Goal: Find specific page/section: Find specific page/section

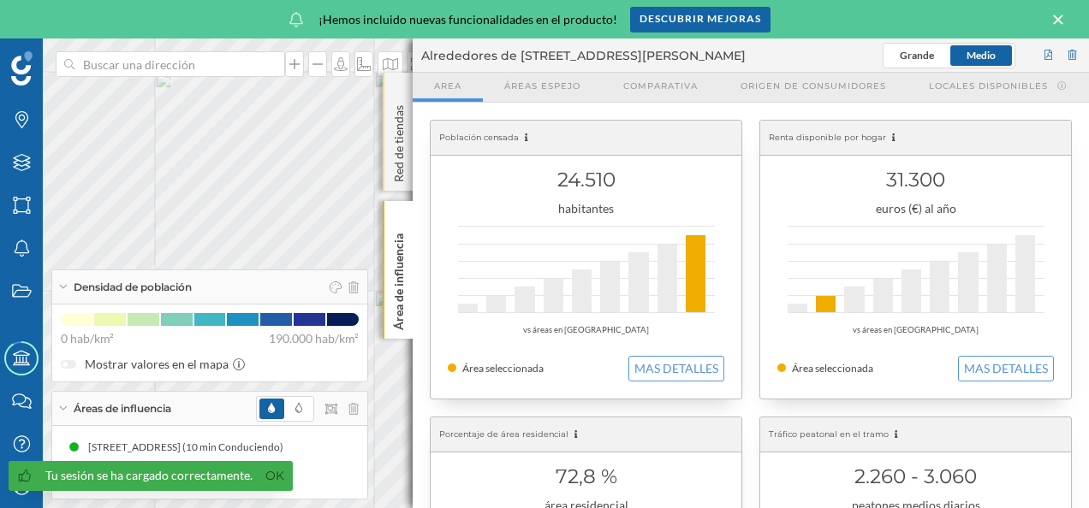
click at [400, 94] on div "Red de tiendas" at bounding box center [398, 132] width 30 height 118
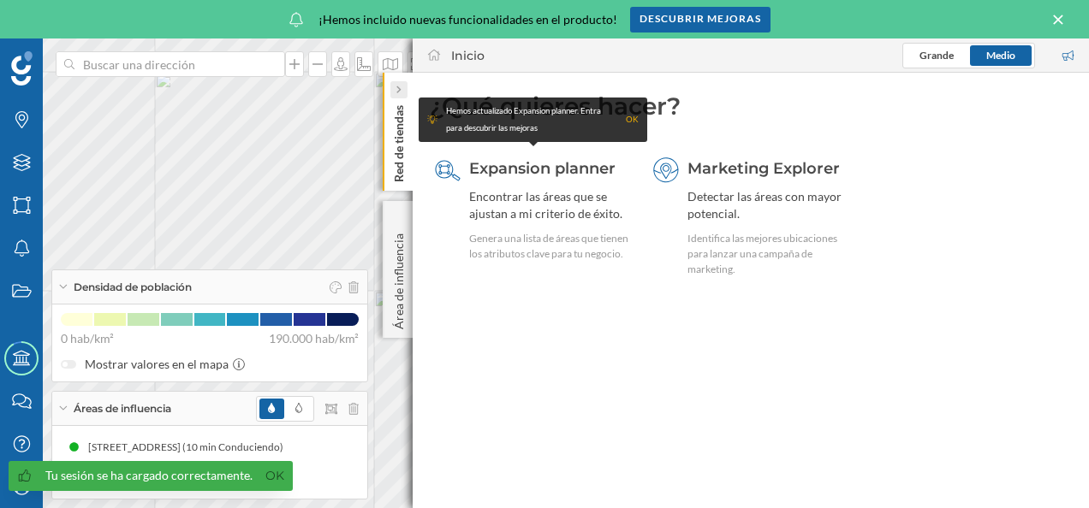
click at [397, 89] on icon at bounding box center [397, 90] width 5 height 9
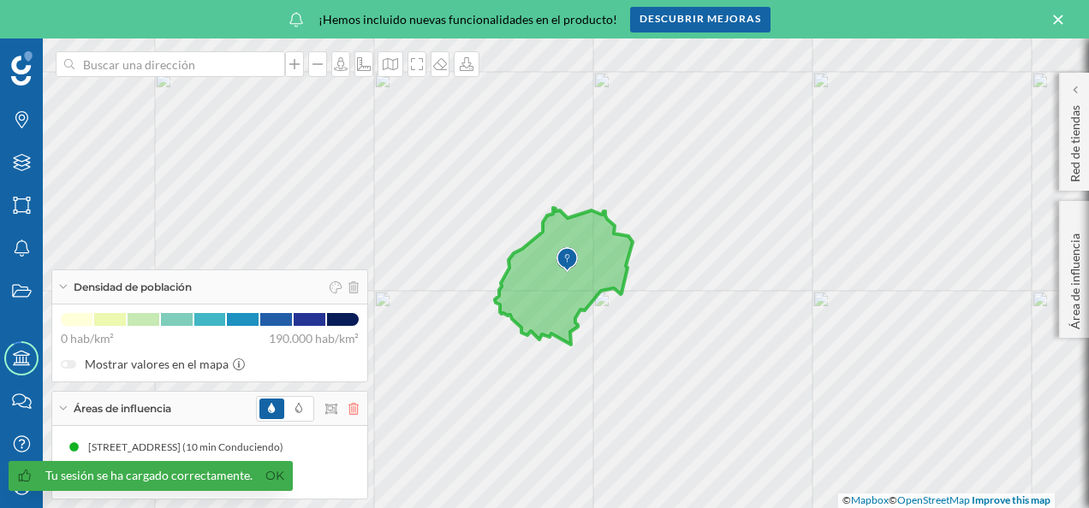
click at [356, 409] on icon at bounding box center [353, 409] width 10 height 12
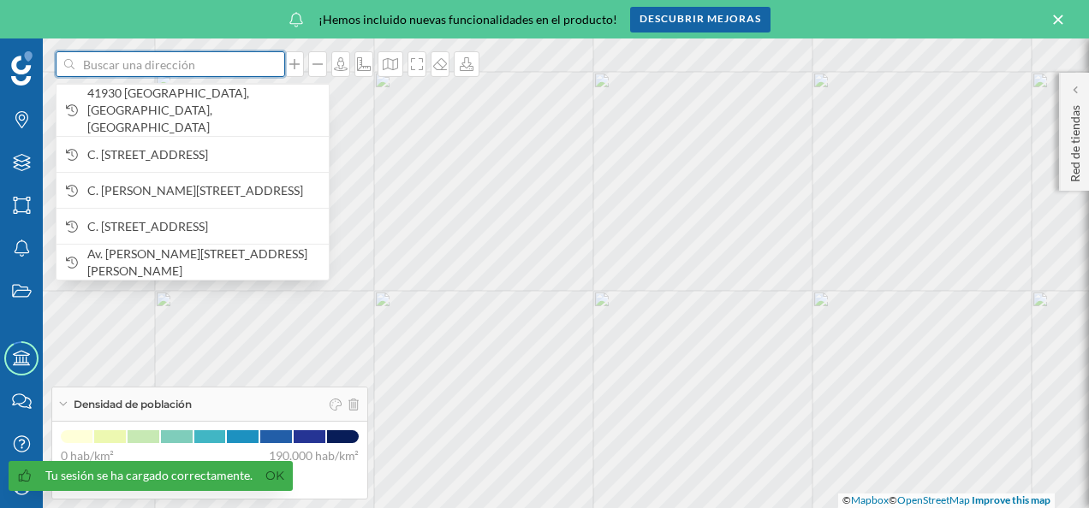
click at [154, 61] on input at bounding box center [170, 64] width 192 height 26
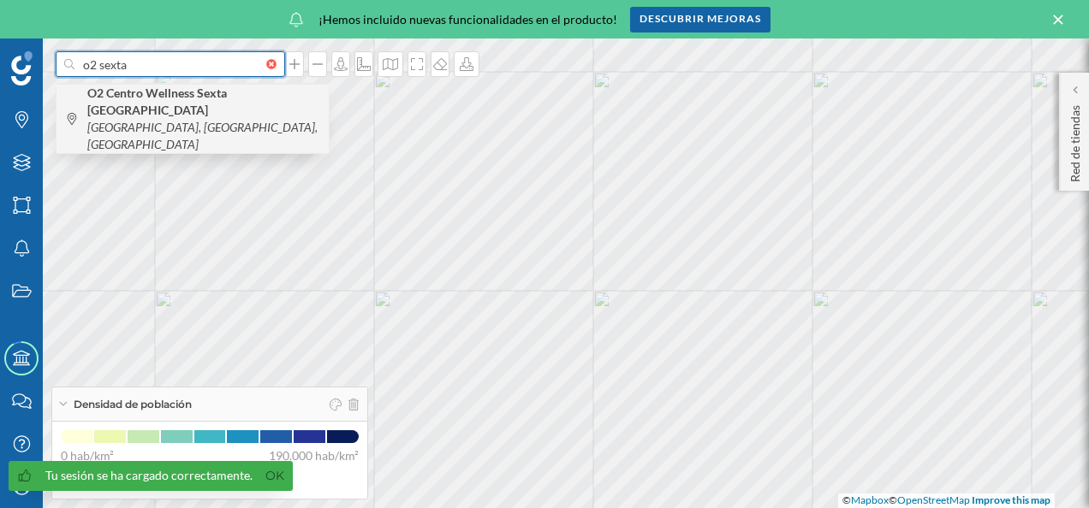
type input "o2 sexta"
click at [168, 88] on b "O2 Centro Wellness Sexta [GEOGRAPHIC_DATA]" at bounding box center [156, 102] width 139 height 32
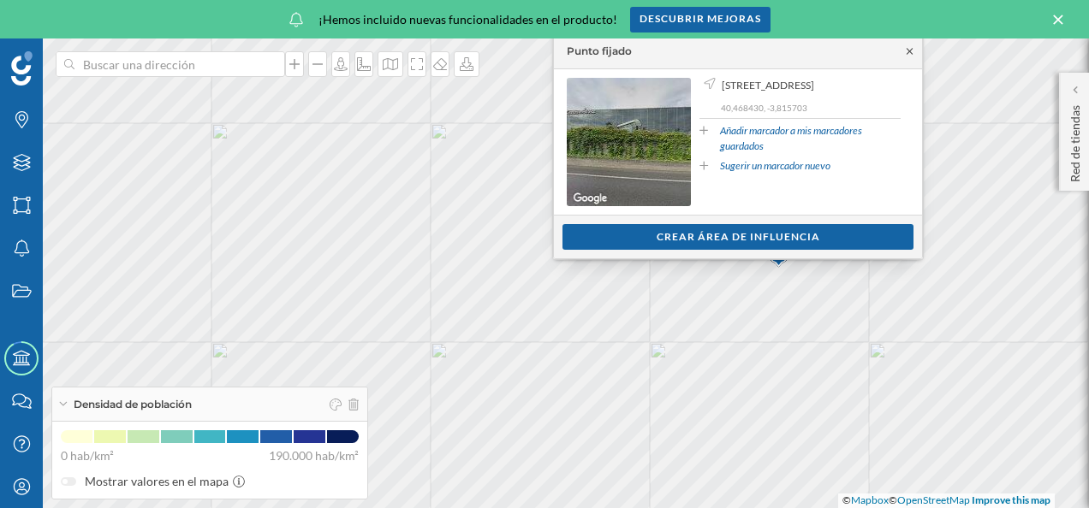
click at [908, 52] on icon at bounding box center [909, 51] width 13 height 10
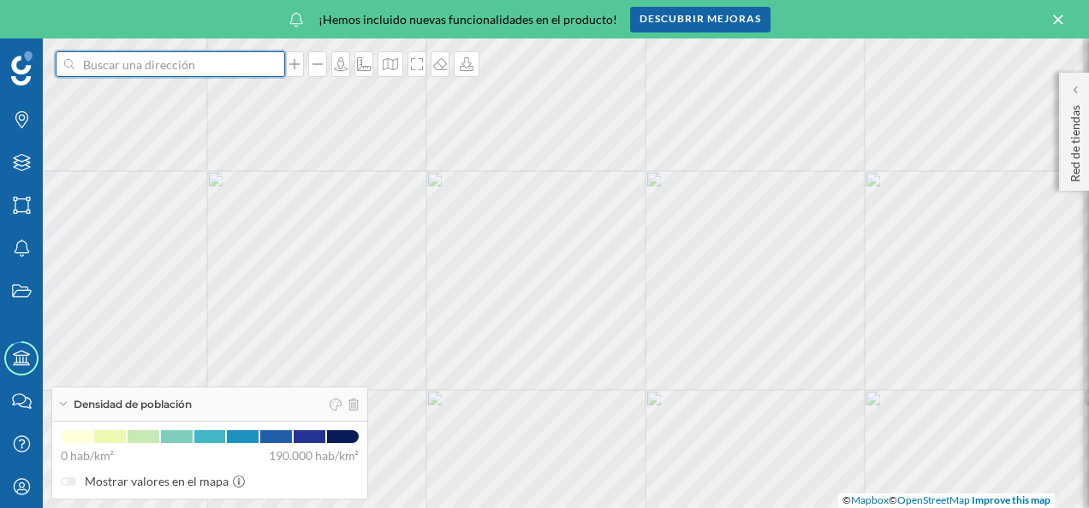
click at [241, 64] on input at bounding box center [170, 64] width 192 height 26
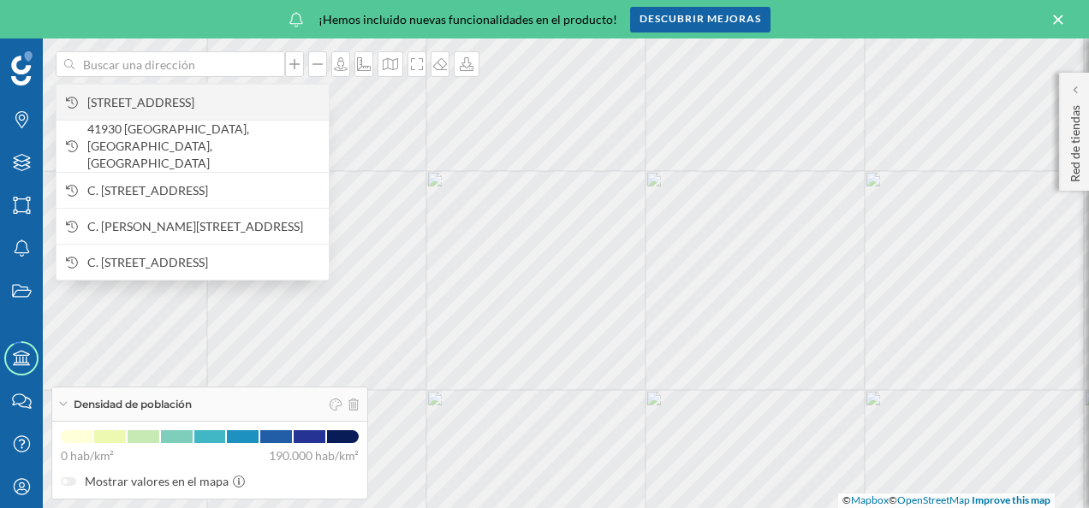
click at [169, 101] on span "[STREET_ADDRESS]" at bounding box center [203, 102] width 233 height 17
